Goal: Transaction & Acquisition: Download file/media

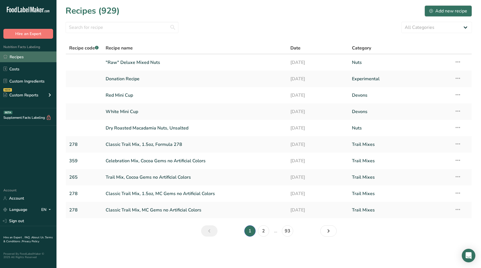
click at [24, 57] on link "Recipes" at bounding box center [28, 56] width 57 height 11
click at [111, 29] on input "text" at bounding box center [122, 27] width 113 height 11
type input "202"
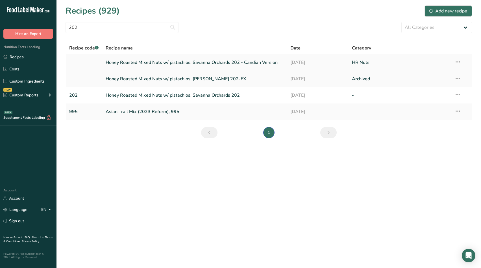
click at [192, 62] on link "Honey Roasted Mixed Nuts w/ pistachios, Savanna Orchards 202 - Candian Version" at bounding box center [195, 63] width 178 height 12
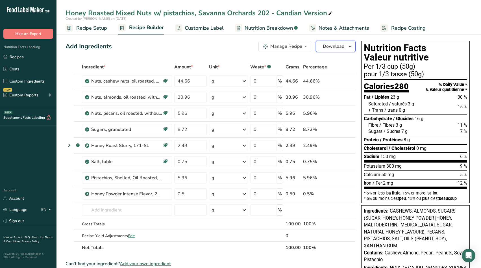
click at [331, 46] on span "Download" at bounding box center [333, 46] width 21 height 7
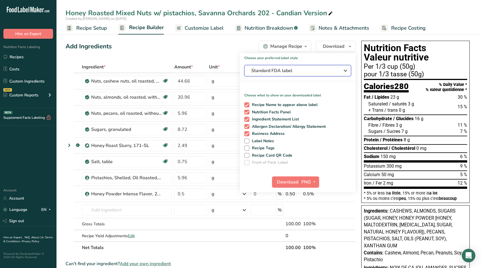
click at [305, 68] on span "Standard FDA label" at bounding box center [294, 70] width 85 height 7
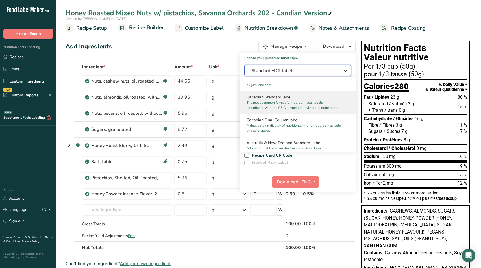
scroll to position [226, 0]
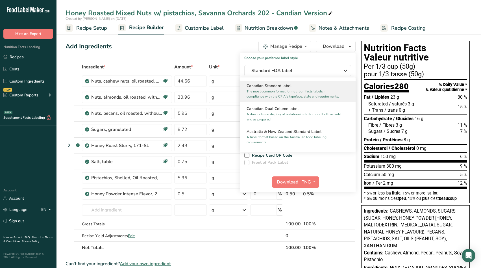
click at [293, 94] on p "The most common format for nutrition facts labels in compliance with the CFIA's…" at bounding box center [295, 94] width 97 height 10
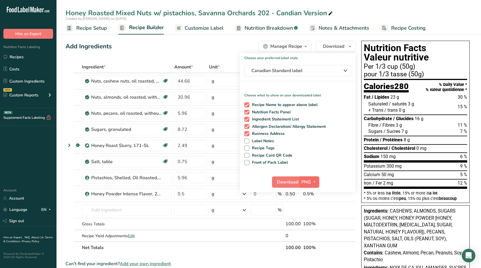
click at [312, 182] on span "button" at bounding box center [314, 182] width 7 height 7
click at [314, 220] on link "PDF" at bounding box center [310, 221] width 18 height 9
click at [207, 40] on div "Add Ingredients Manage Recipe Delete Recipe Duplicate Recipe Scale Recipe Save …" at bounding box center [213, 248] width 294 height 421
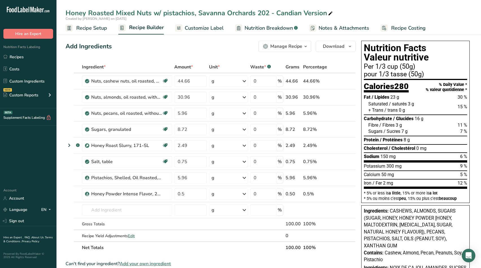
click at [199, 29] on span "Customize Label" at bounding box center [204, 28] width 39 height 8
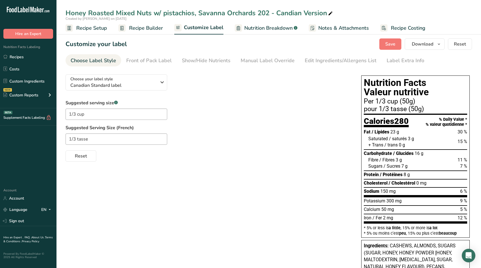
click at [139, 26] on span "Recipe Builder" at bounding box center [146, 28] width 34 height 8
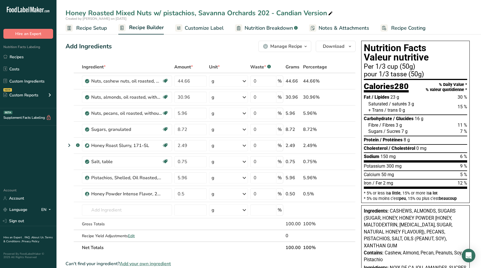
click at [198, 31] on span "Customize Label" at bounding box center [204, 28] width 39 height 8
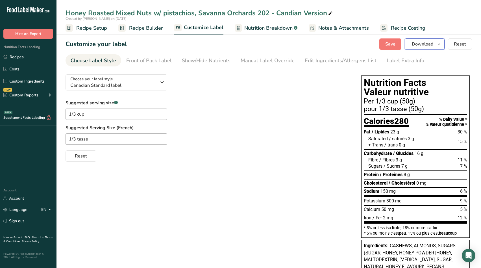
click at [436, 42] on span "button" at bounding box center [439, 44] width 7 height 7
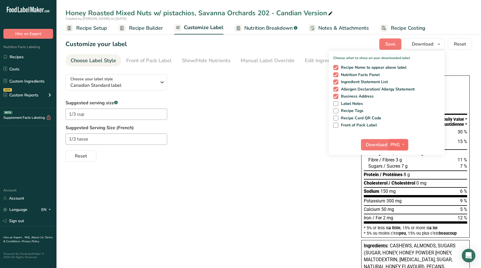
click at [401, 144] on span "button" at bounding box center [403, 144] width 7 height 7
click at [399, 182] on link "PDF" at bounding box center [399, 183] width 18 height 9
click at [370, 143] on span "Download" at bounding box center [376, 144] width 21 height 7
click at [337, 126] on span at bounding box center [336, 125] width 5 height 5
click at [337, 126] on input "Front of Pack Label" at bounding box center [336, 125] width 4 height 4
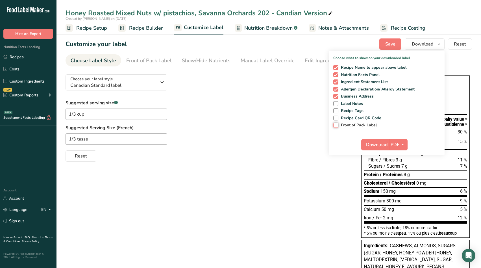
checkbox input "true"
click at [381, 144] on span "Download" at bounding box center [376, 144] width 21 height 7
